Goal: Transaction & Acquisition: Purchase product/service

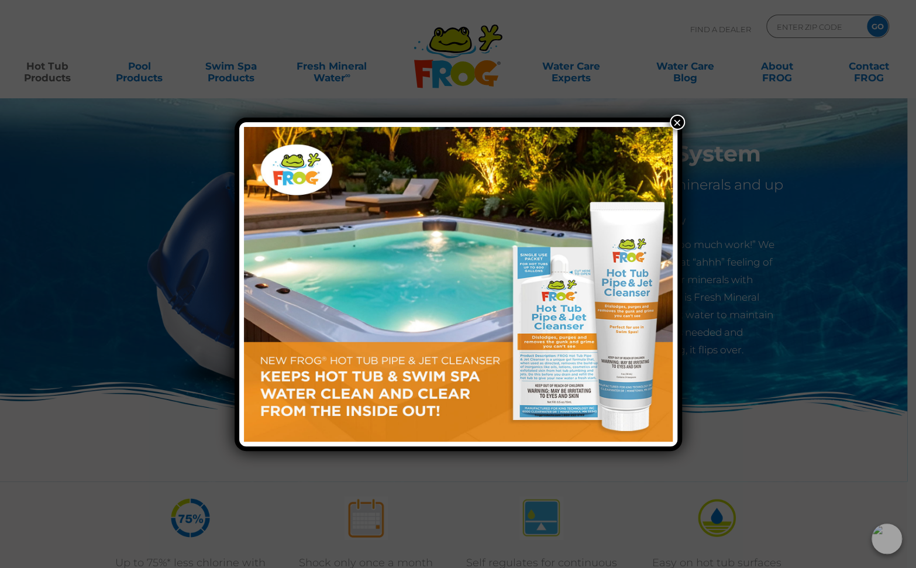
click at [679, 122] on button "×" at bounding box center [676, 122] width 15 height 15
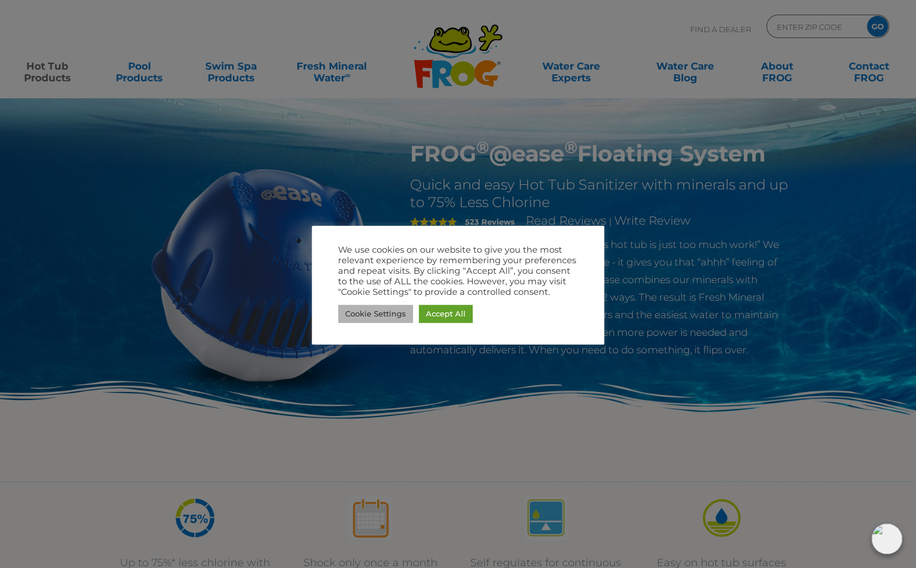
click at [384, 313] on link "Cookie Settings" at bounding box center [375, 314] width 75 height 18
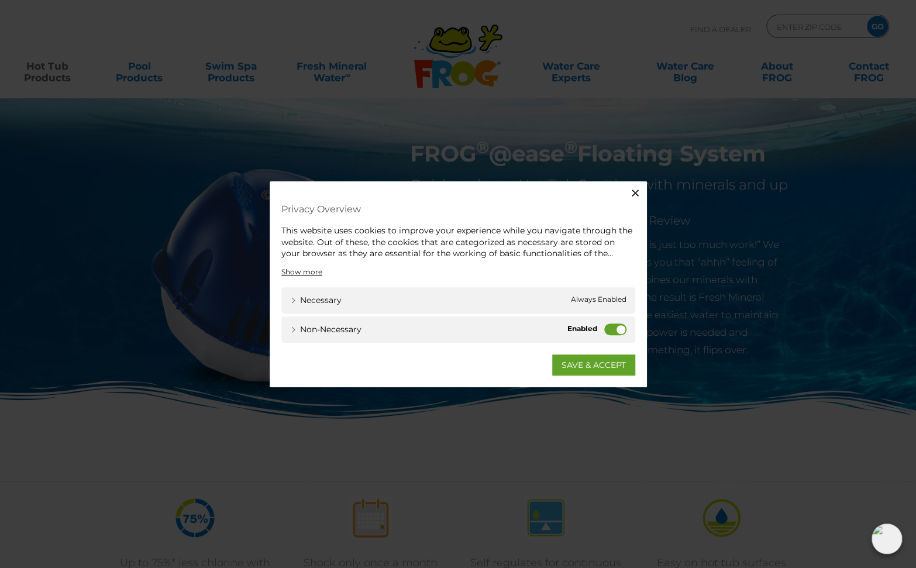
click at [614, 327] on label "Non-necessary" at bounding box center [615, 329] width 22 height 12
click at [0, 0] on input "Non-necessary" at bounding box center [0, 0] width 0 height 0
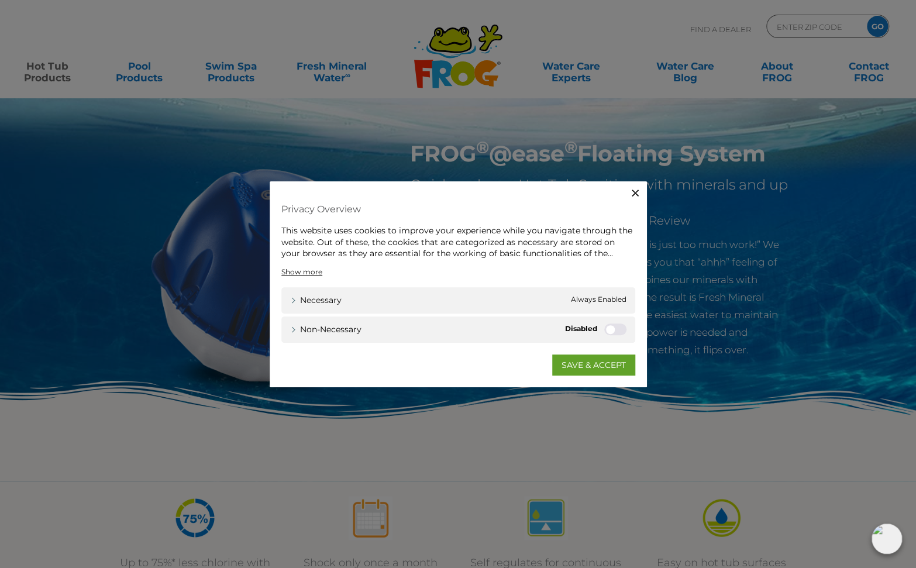
click at [569, 365] on link "SAVE & ACCEPT" at bounding box center [593, 364] width 83 height 21
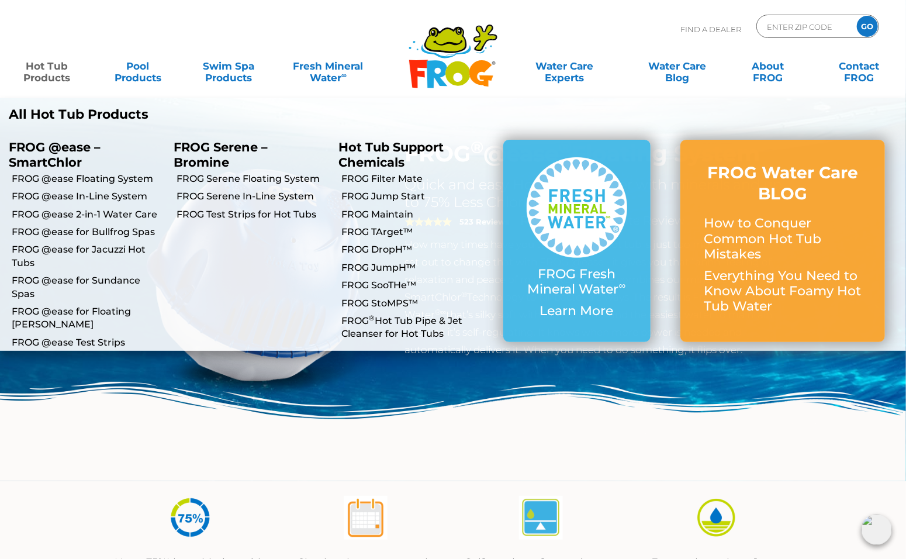
click at [45, 71] on link "Hot Tub Products" at bounding box center [47, 65] width 71 height 23
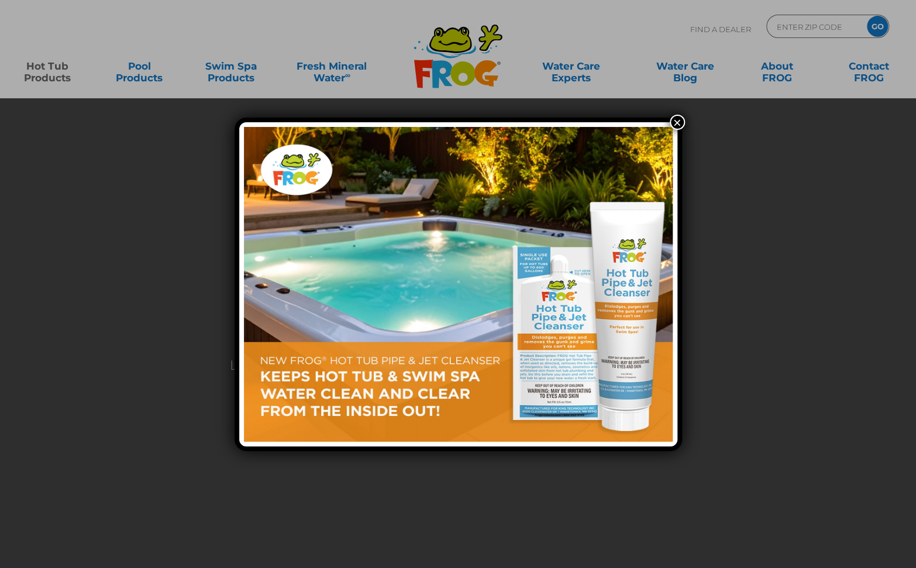
click at [46, 81] on div "×" at bounding box center [458, 284] width 916 height 568
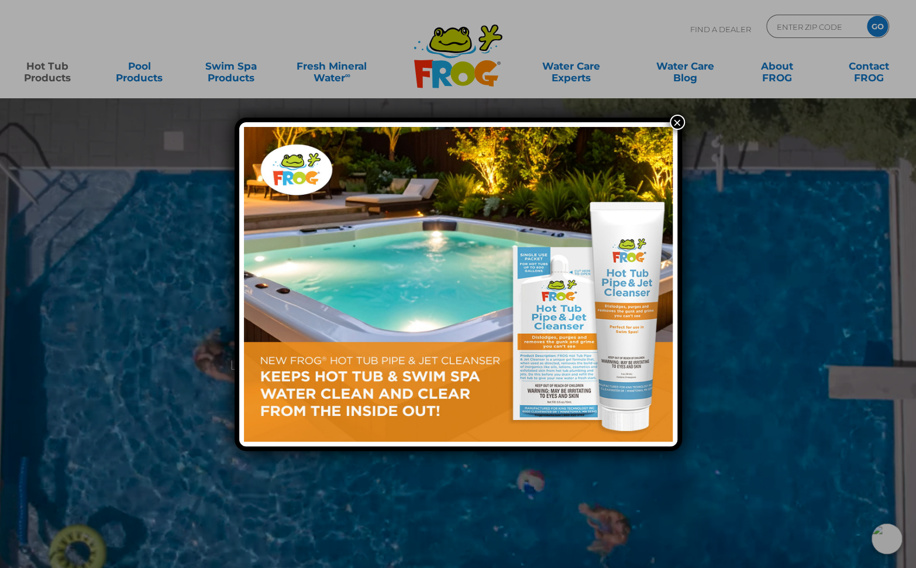
click at [679, 122] on button "×" at bounding box center [676, 122] width 15 height 15
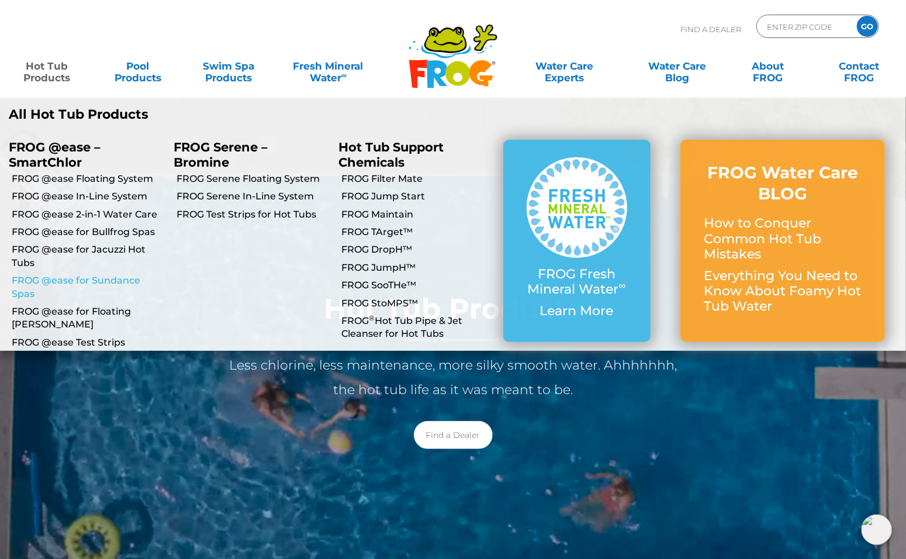
click at [112, 280] on link "FROG @ease for Sundance Spas" at bounding box center [88, 287] width 153 height 26
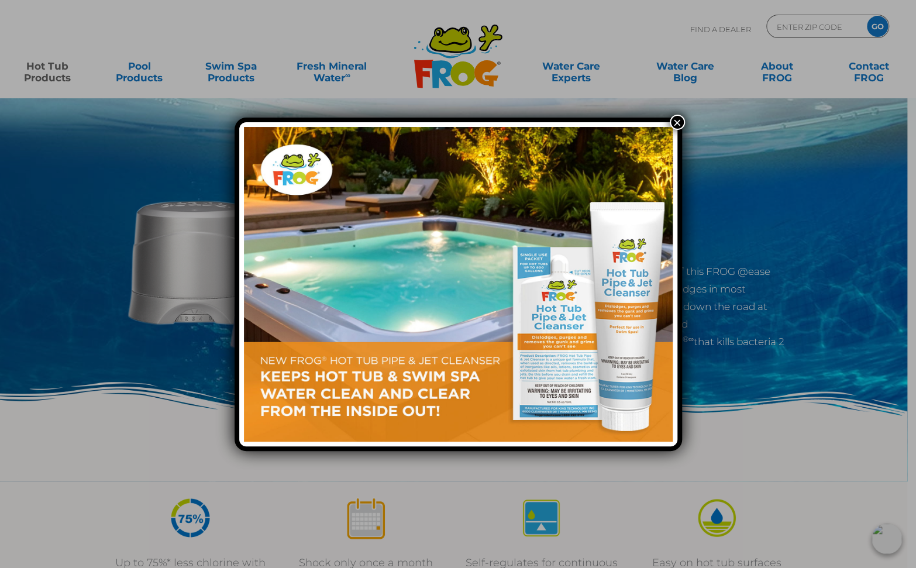
click at [678, 119] on button "×" at bounding box center [676, 122] width 15 height 15
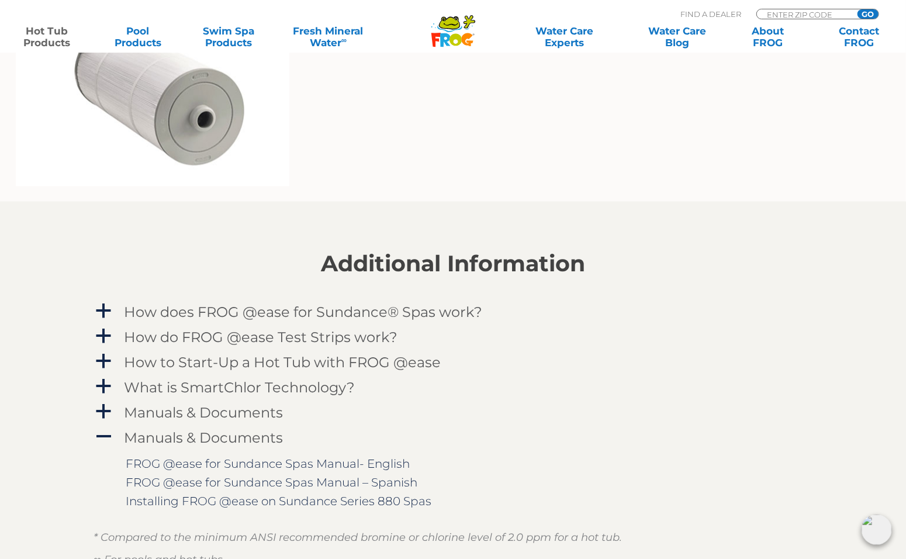
scroll to position [1013, 0]
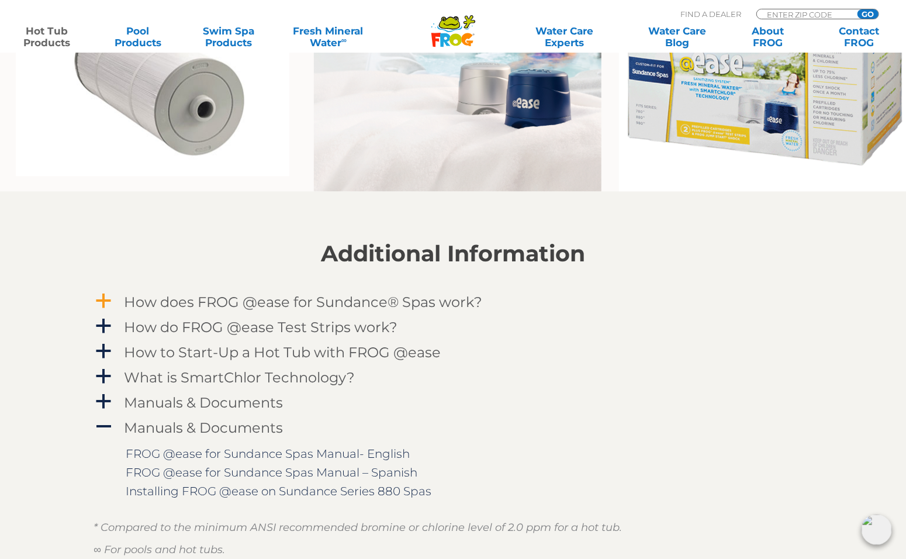
click at [108, 301] on span "a" at bounding box center [104, 302] width 18 height 18
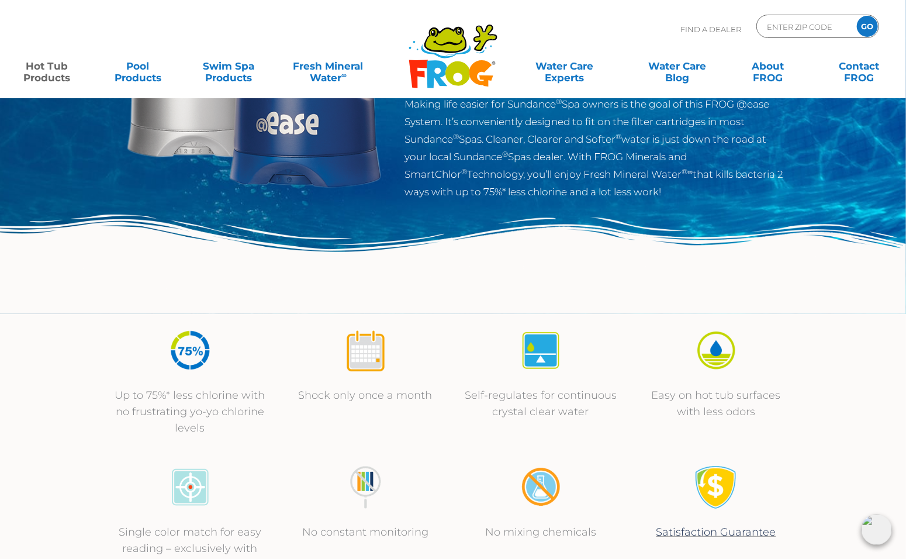
scroll to position [0, 0]
